Goal: Find specific page/section: Find specific page/section

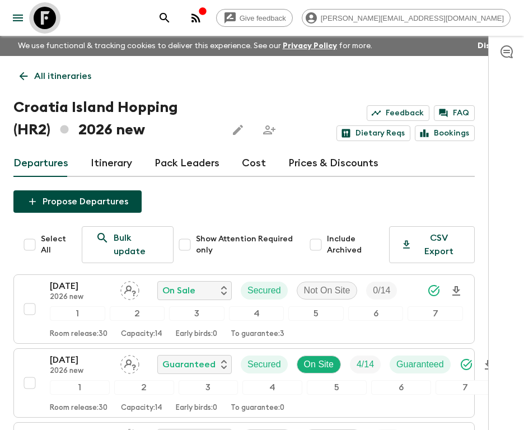
click at [46, 16] on icon at bounding box center [45, 18] width 22 height 22
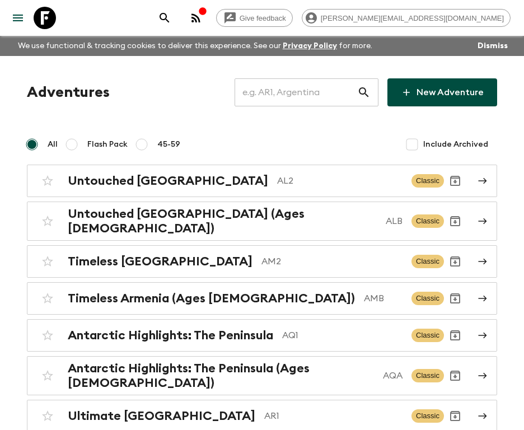
click at [270, 88] on input "text" at bounding box center [296, 92] width 123 height 31
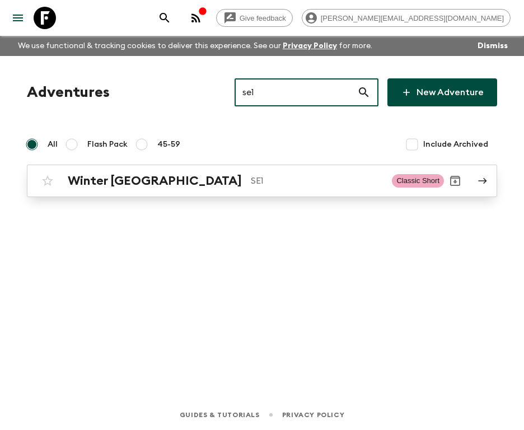
type input "se1"
click at [204, 174] on div "Winter [GEOGRAPHIC_DATA] SE1" at bounding box center [225, 181] width 315 height 15
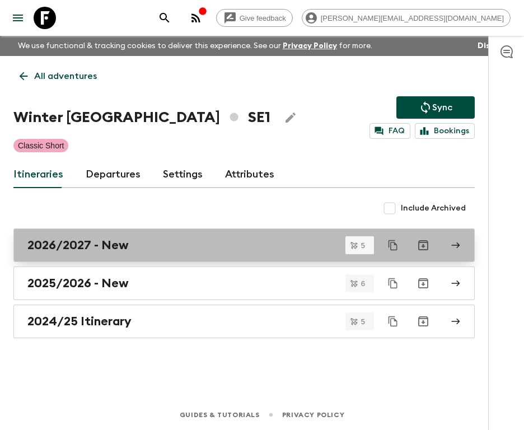
click at [110, 240] on h2 "2026/2027 - New" at bounding box center [77, 245] width 101 height 15
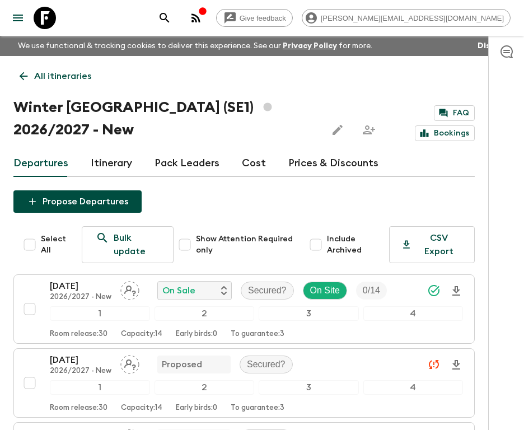
click at [208, 206] on div "Propose Departures Select All Bulk update Show Attention Required only Include …" at bounding box center [243, 428] width 461 height 476
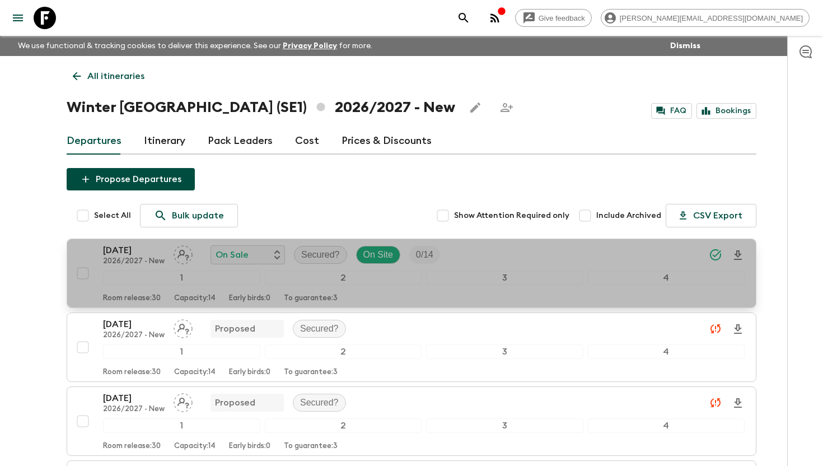
click at [125, 251] on p "[DATE]" at bounding box center [134, 250] width 62 height 13
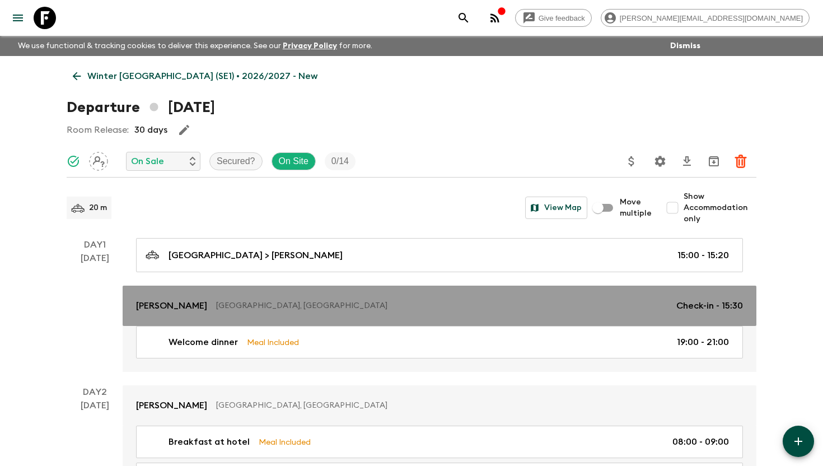
click at [186, 307] on p "[PERSON_NAME]" at bounding box center [171, 305] width 71 height 13
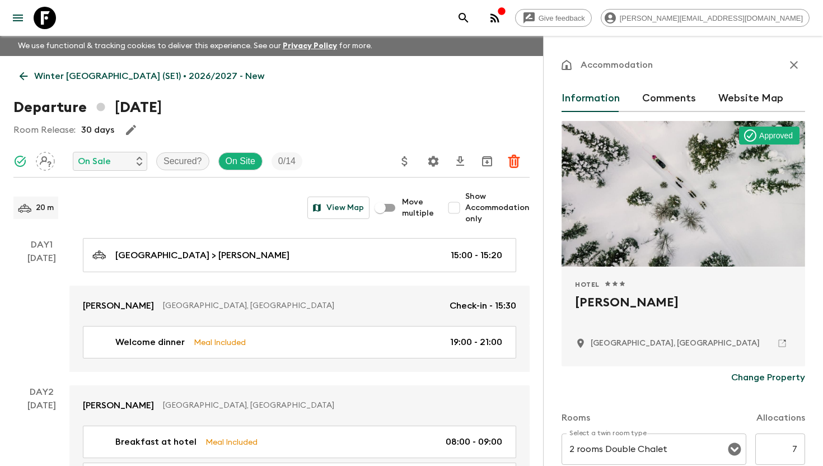
click at [523, 68] on div "Accommodation Information Comments Website Map Approved Hotel 1 Star 2 Stars 3 …" at bounding box center [683, 269] width 280 height 466
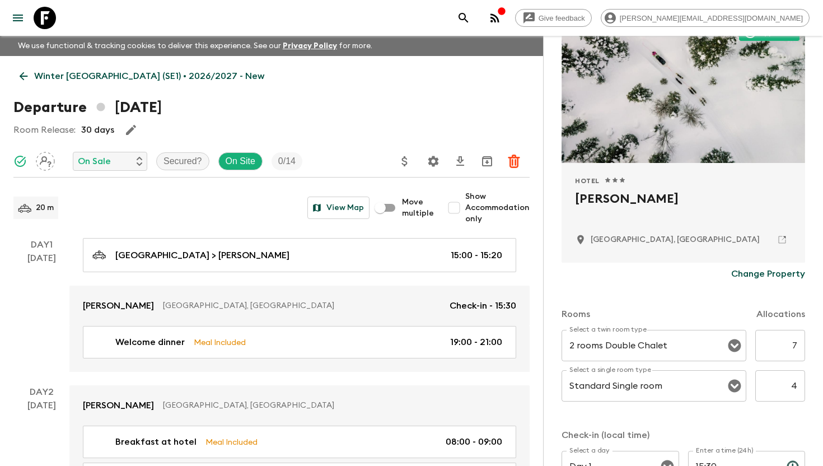
scroll to position [112, 0]
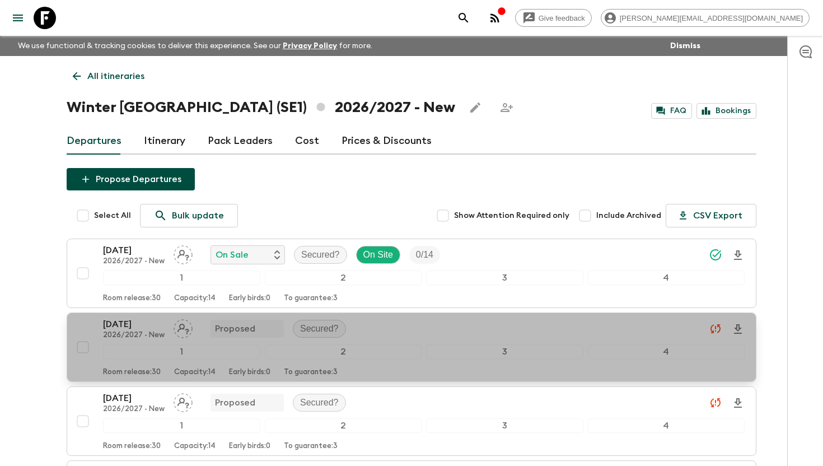
click at [139, 328] on p "[DATE]" at bounding box center [134, 323] width 62 height 13
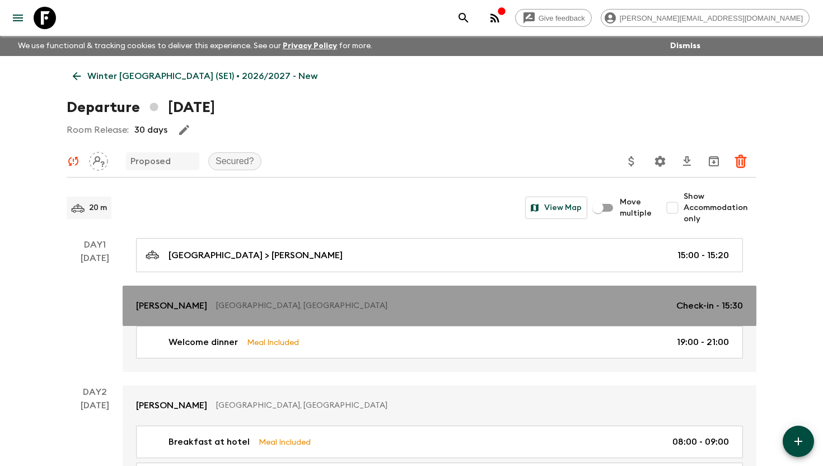
click at [238, 306] on p "[GEOGRAPHIC_DATA], [GEOGRAPHIC_DATA]" at bounding box center [441, 305] width 451 height 11
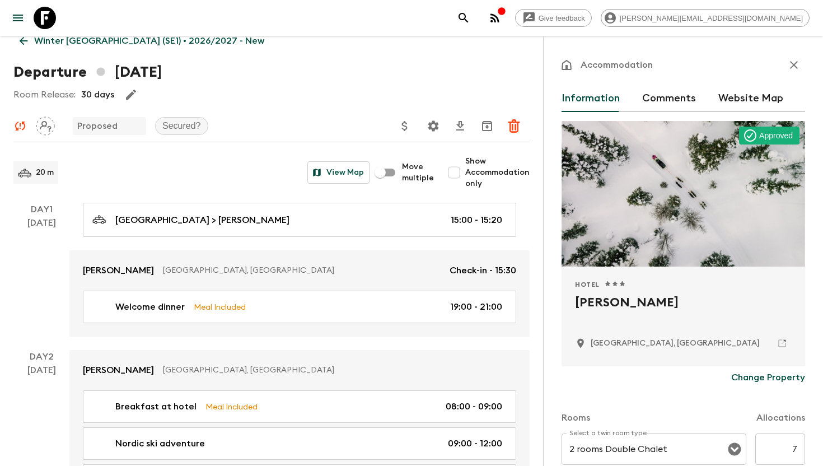
scroll to position [67, 0]
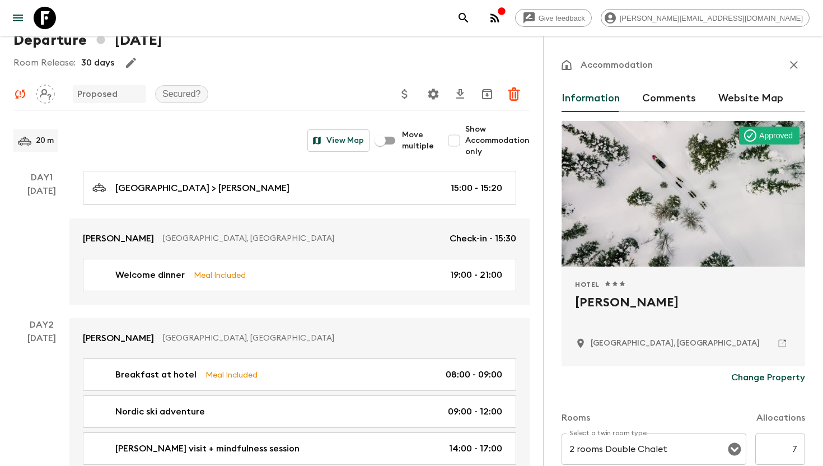
click at [523, 216] on div at bounding box center [684, 194] width 244 height 146
